Goal: Check status: Check status

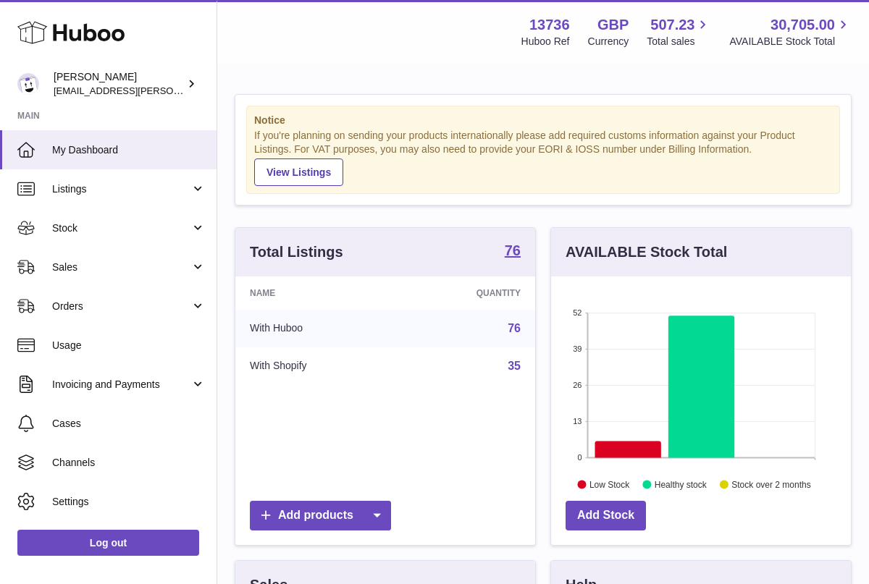
scroll to position [226, 300]
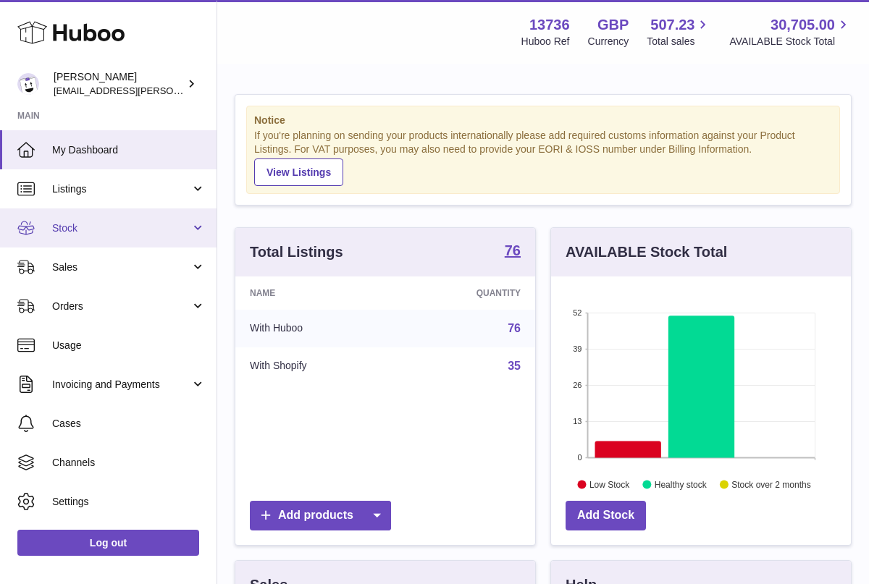
click at [120, 218] on link "Stock" at bounding box center [108, 228] width 217 height 39
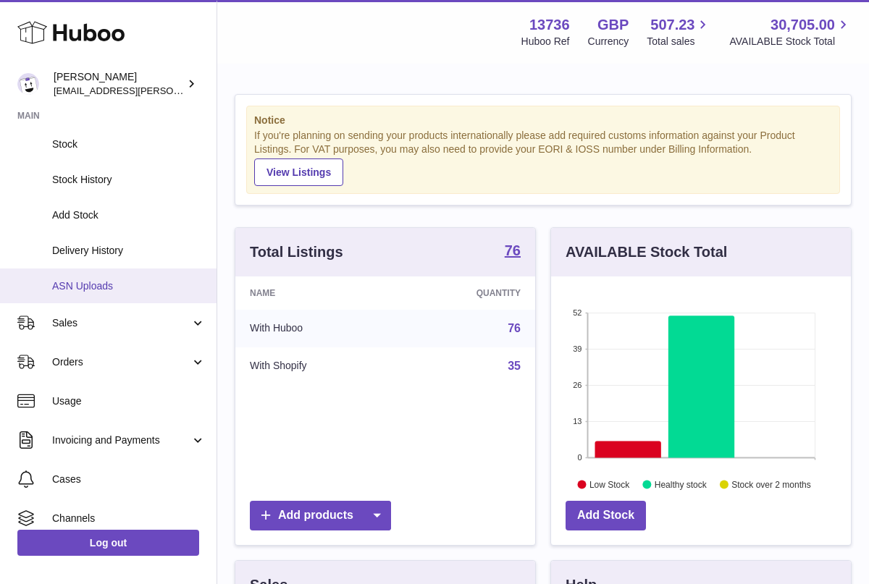
scroll to position [104, 0]
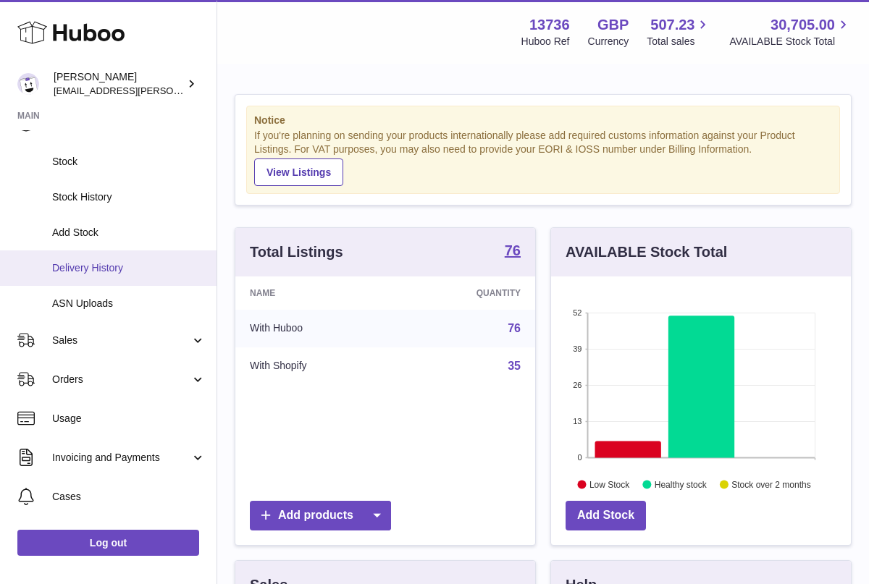
click at [128, 270] on span "Delivery History" at bounding box center [129, 268] width 154 height 14
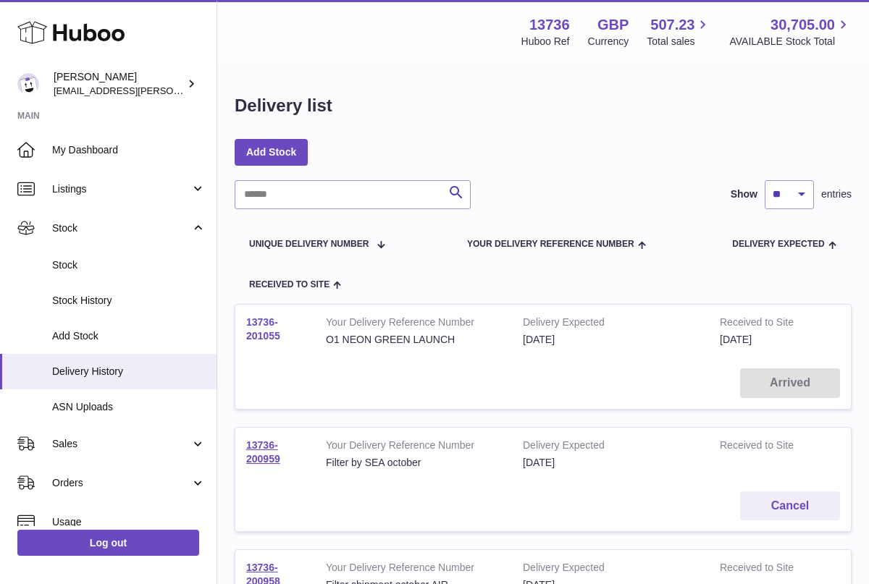
click at [265, 319] on link "13736-201055" at bounding box center [263, 329] width 34 height 25
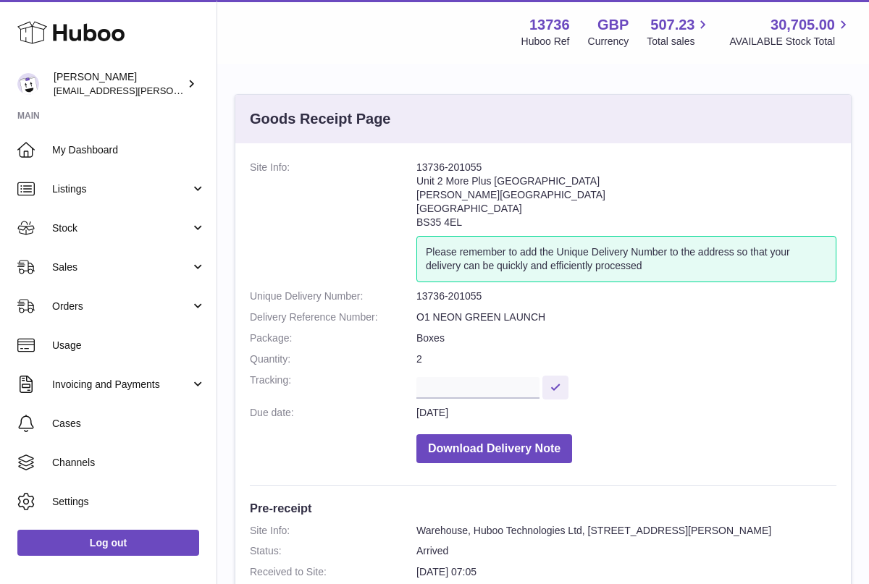
drag, startPoint x: 470, startPoint y: 223, endPoint x: 417, endPoint y: 182, distance: 67.1
click at [417, 182] on address "13736-201055 [STREET_ADDRESS][PERSON_NAME]" at bounding box center [626, 198] width 420 height 75
copy address "Unit 2 More [GEOGRAPHIC_DATA][STREET_ADDRESS][PERSON_NAME]"
click at [517, 216] on address "13736-201055 [STREET_ADDRESS][PERSON_NAME]" at bounding box center [626, 198] width 420 height 75
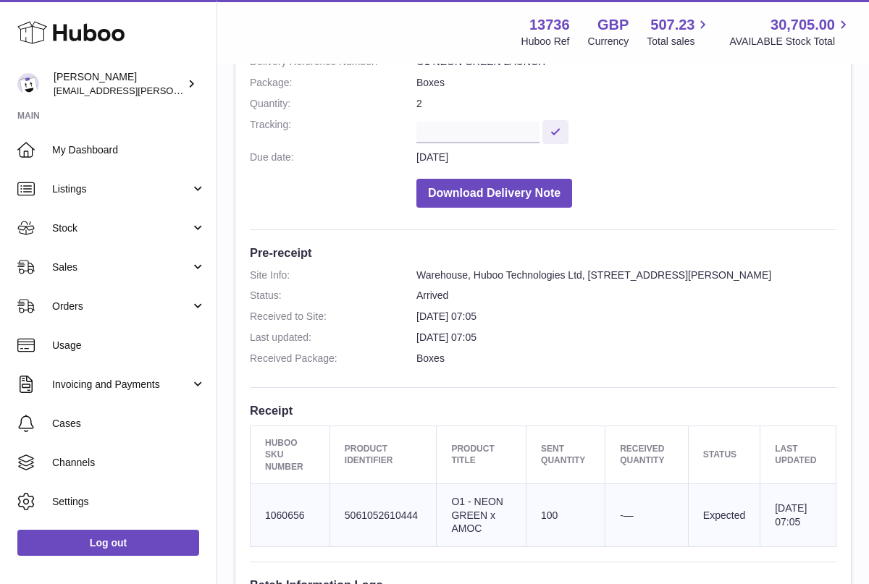
scroll to position [240, 0]
